Goal: Information Seeking & Learning: Understand process/instructions

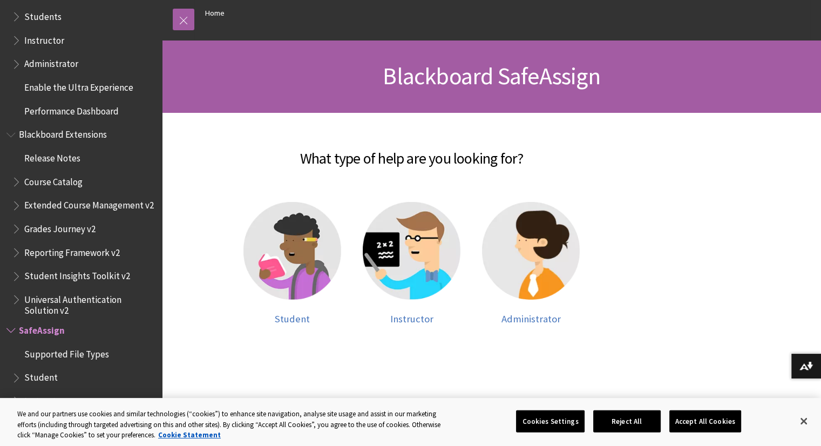
scroll to position [112, 0]
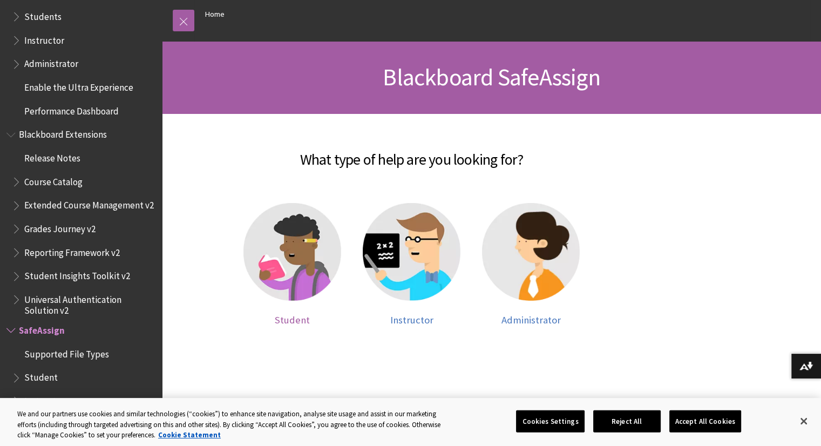
click at [287, 258] on img at bounding box center [292, 252] width 98 height 98
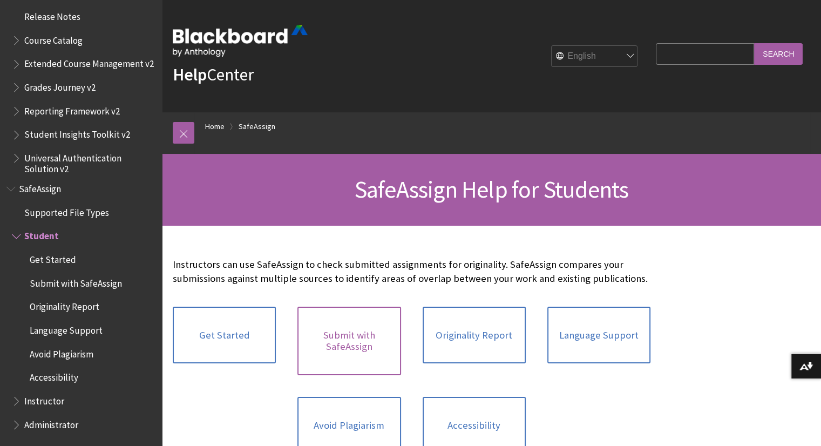
click at [376, 354] on link "Submit with SafeAssign" at bounding box center [348, 340] width 103 height 69
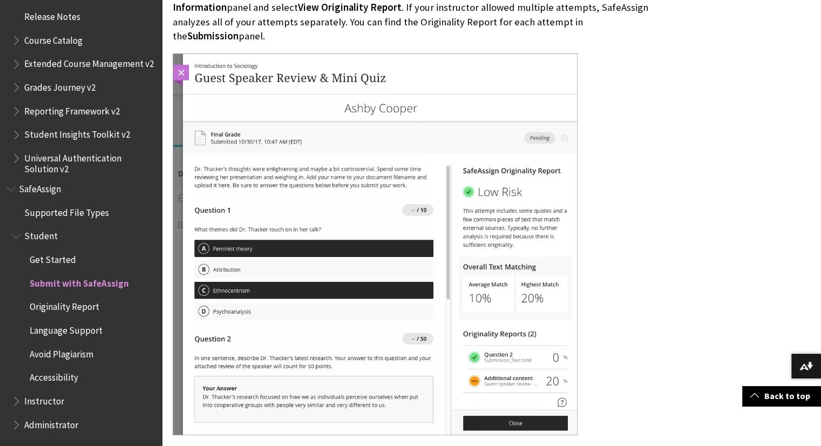
scroll to position [1717, 0]
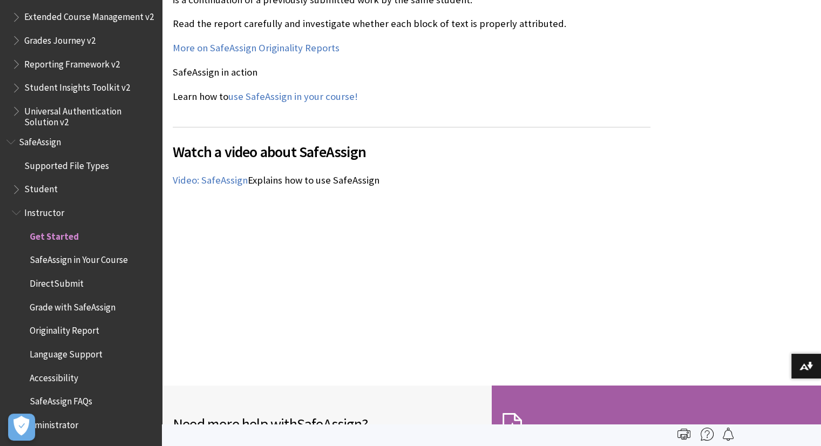
scroll to position [1344, 0]
